Goal: Navigation & Orientation: Understand site structure

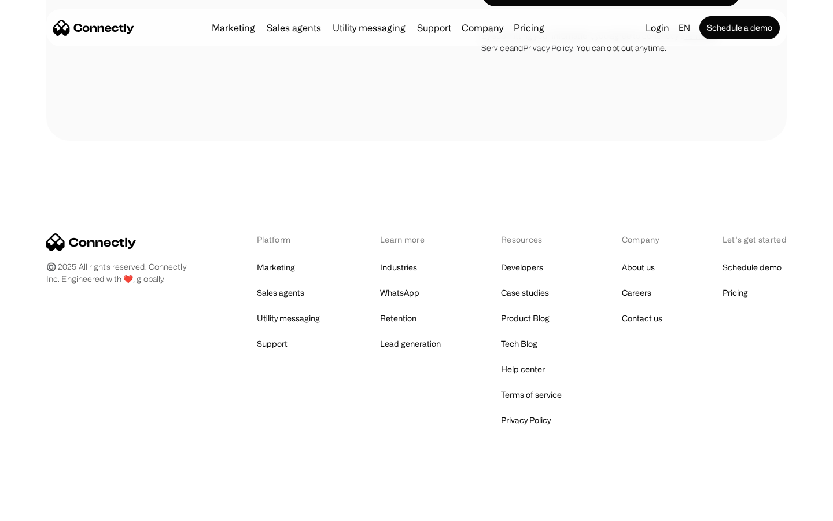
scroll to position [2234, 0]
